Goal: Task Accomplishment & Management: Use online tool/utility

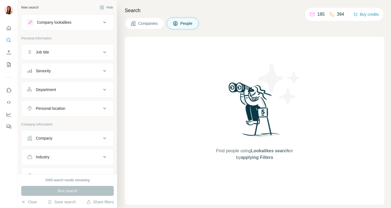
click at [76, 24] on div "Company lookalikes" at bounding box center [64, 22] width 74 height 7
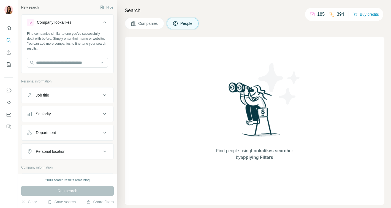
click at [53, 94] on div "Job title" at bounding box center [64, 95] width 74 height 6
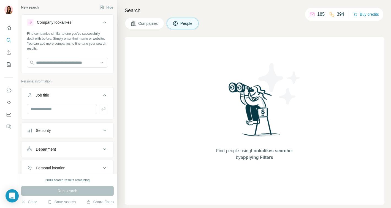
click at [136, 27] on button "Companies" at bounding box center [144, 24] width 39 height 12
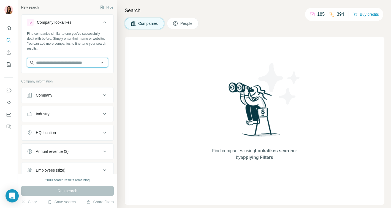
click at [65, 64] on input "text" at bounding box center [67, 63] width 81 height 10
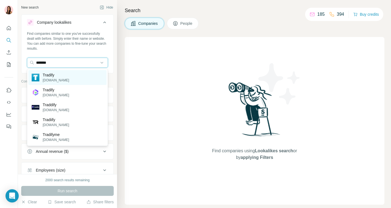
type input "*******"
click at [64, 80] on p "[DOMAIN_NAME]" at bounding box center [56, 80] width 26 height 5
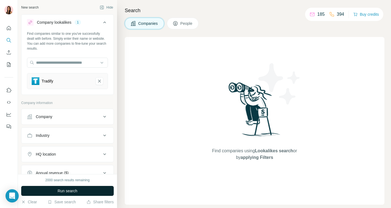
click at [72, 187] on button "Run search" at bounding box center [67, 191] width 93 height 10
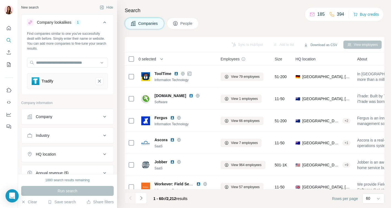
click at [128, 52] on div "Sync to HubSpot Add to list Download as CSV View employees" at bounding box center [255, 44] width 260 height 15
